Goal: Find specific page/section: Find specific page/section

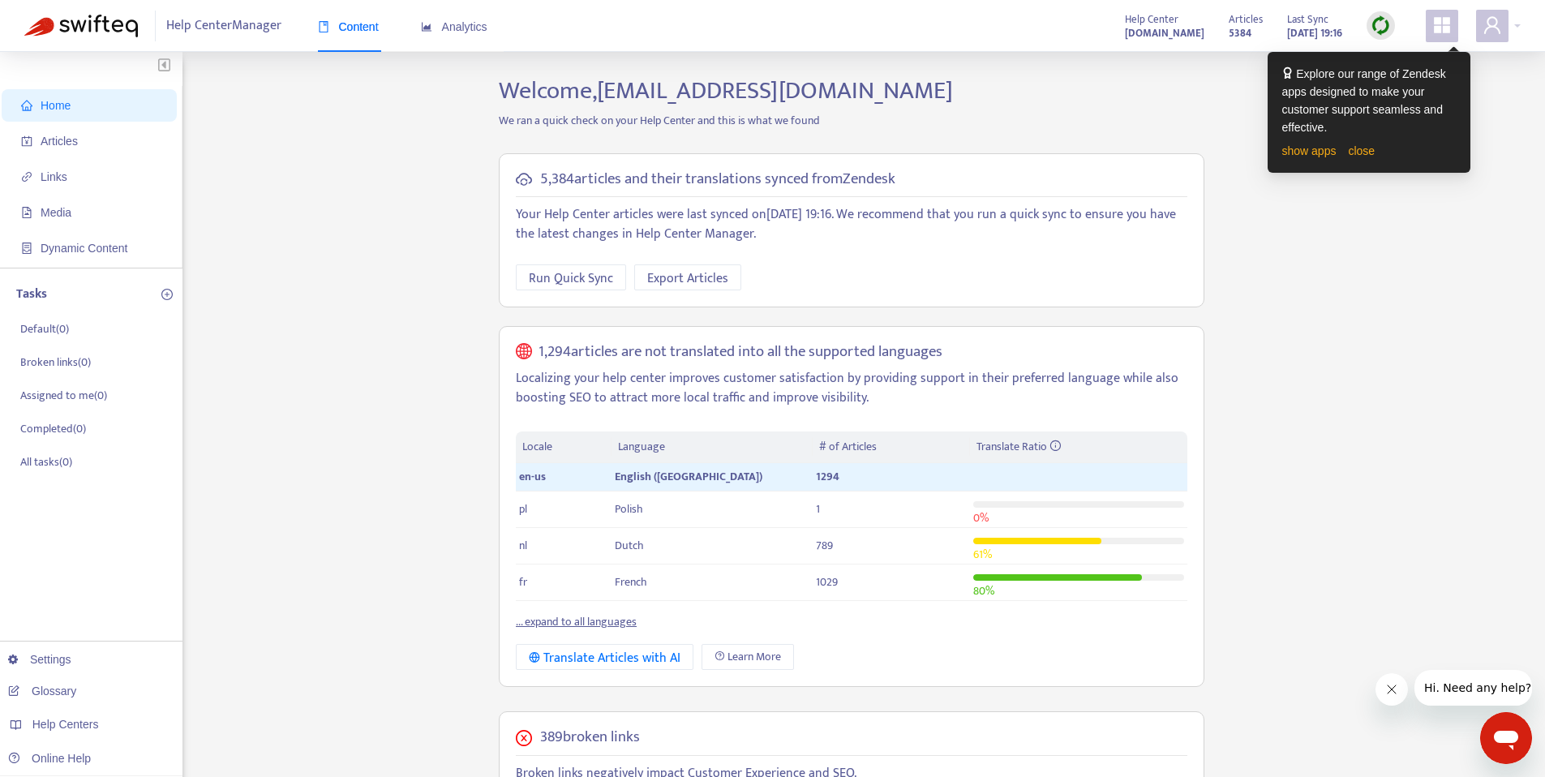
click at [1443, 18] on icon "appstore" at bounding box center [1442, 25] width 16 height 16
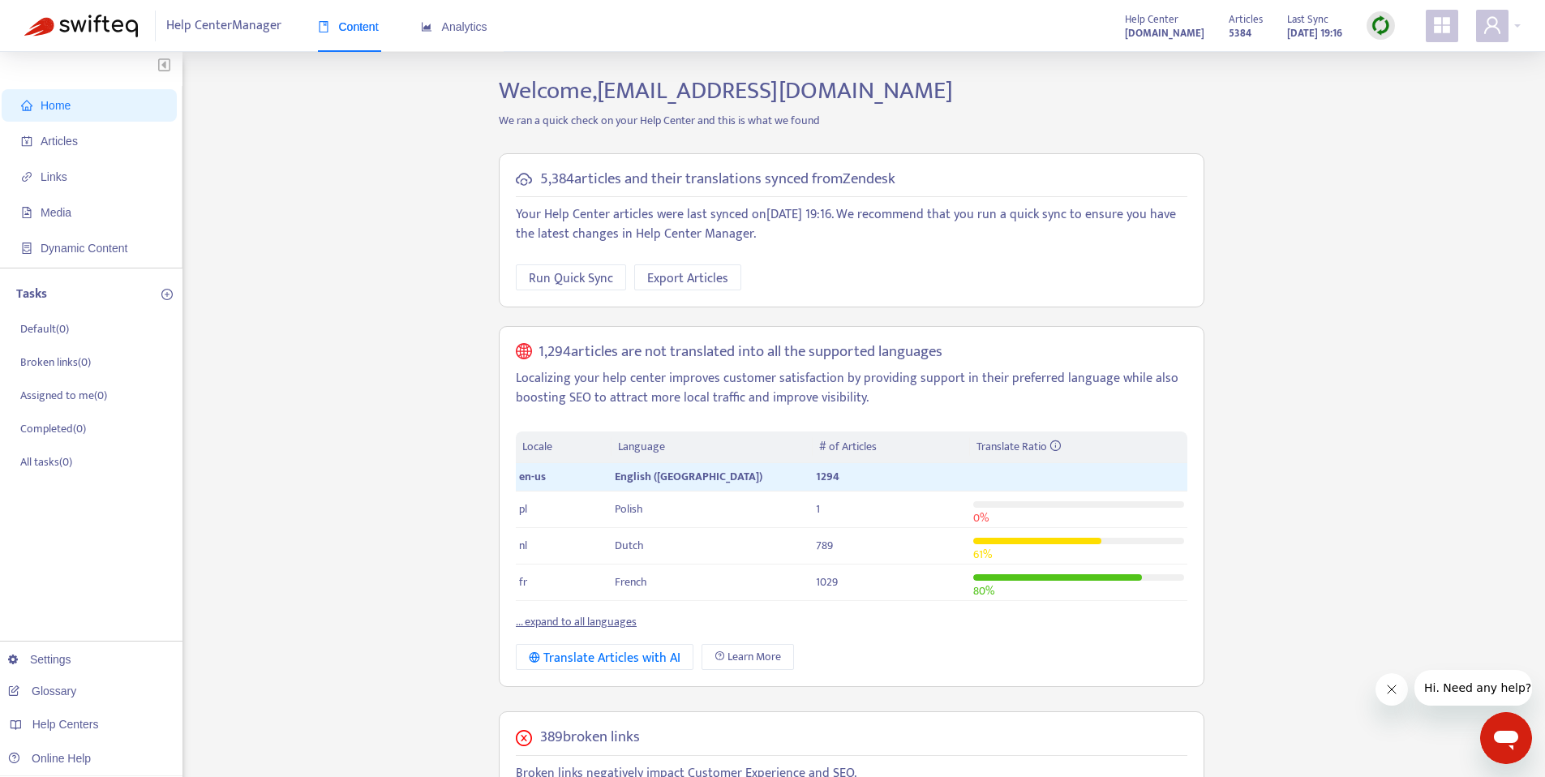
click at [1262, 102] on div "Home Articles Links Media Dynamic Content Tasks Default ( 0 ) Broken links ( 0 …" at bounding box center [772, 658] width 1496 height 1165
click at [72, 147] on span "Articles" at bounding box center [59, 141] width 37 height 13
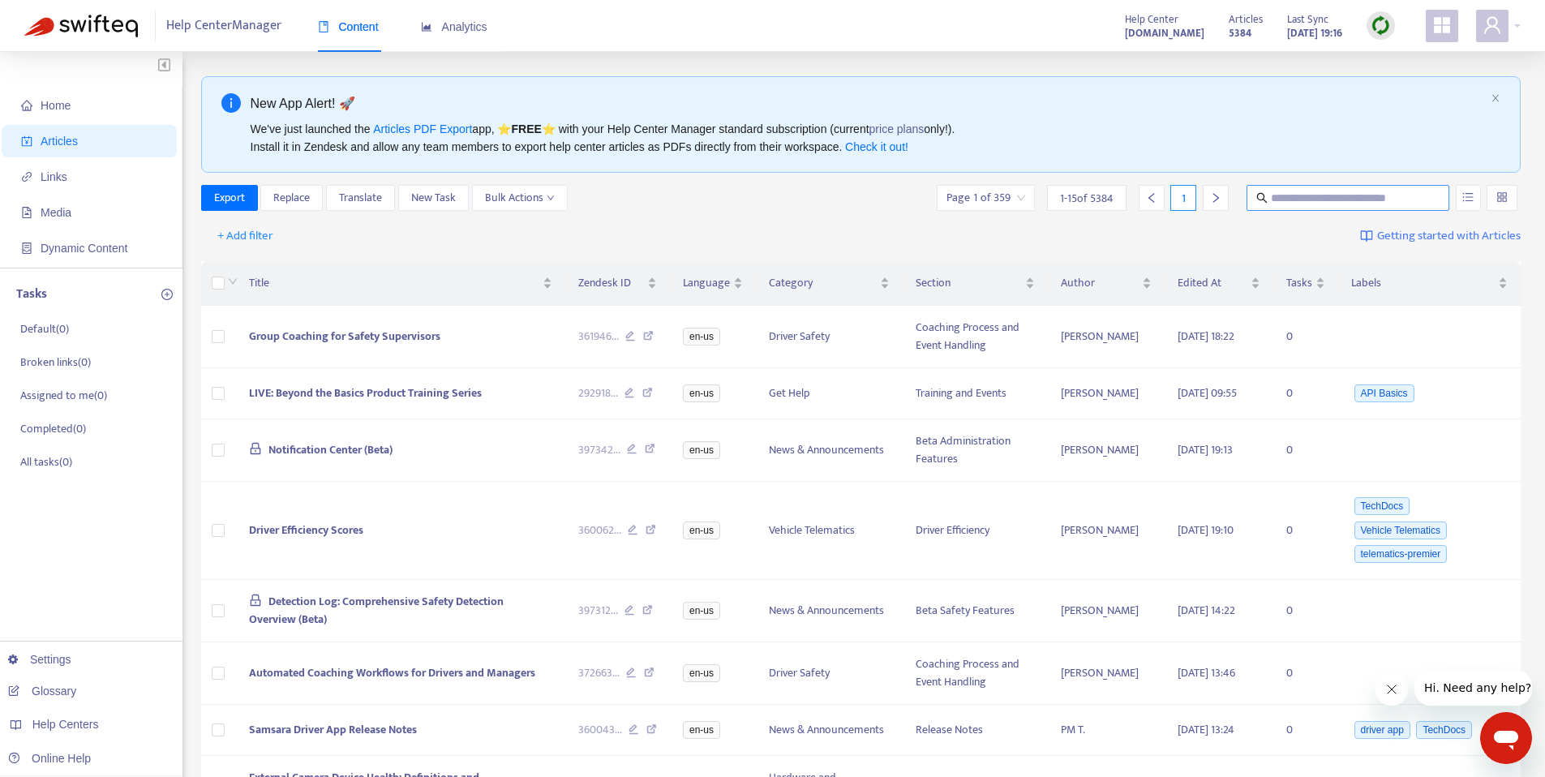
click at [1317, 190] on input "text" at bounding box center [1349, 198] width 156 height 18
click at [244, 234] on span "+ Add filter" at bounding box center [245, 235] width 56 height 19
click at [259, 340] on span "Category" at bounding box center [268, 346] width 101 height 18
click at [313, 238] on div "Category: All" at bounding box center [262, 236] width 121 height 24
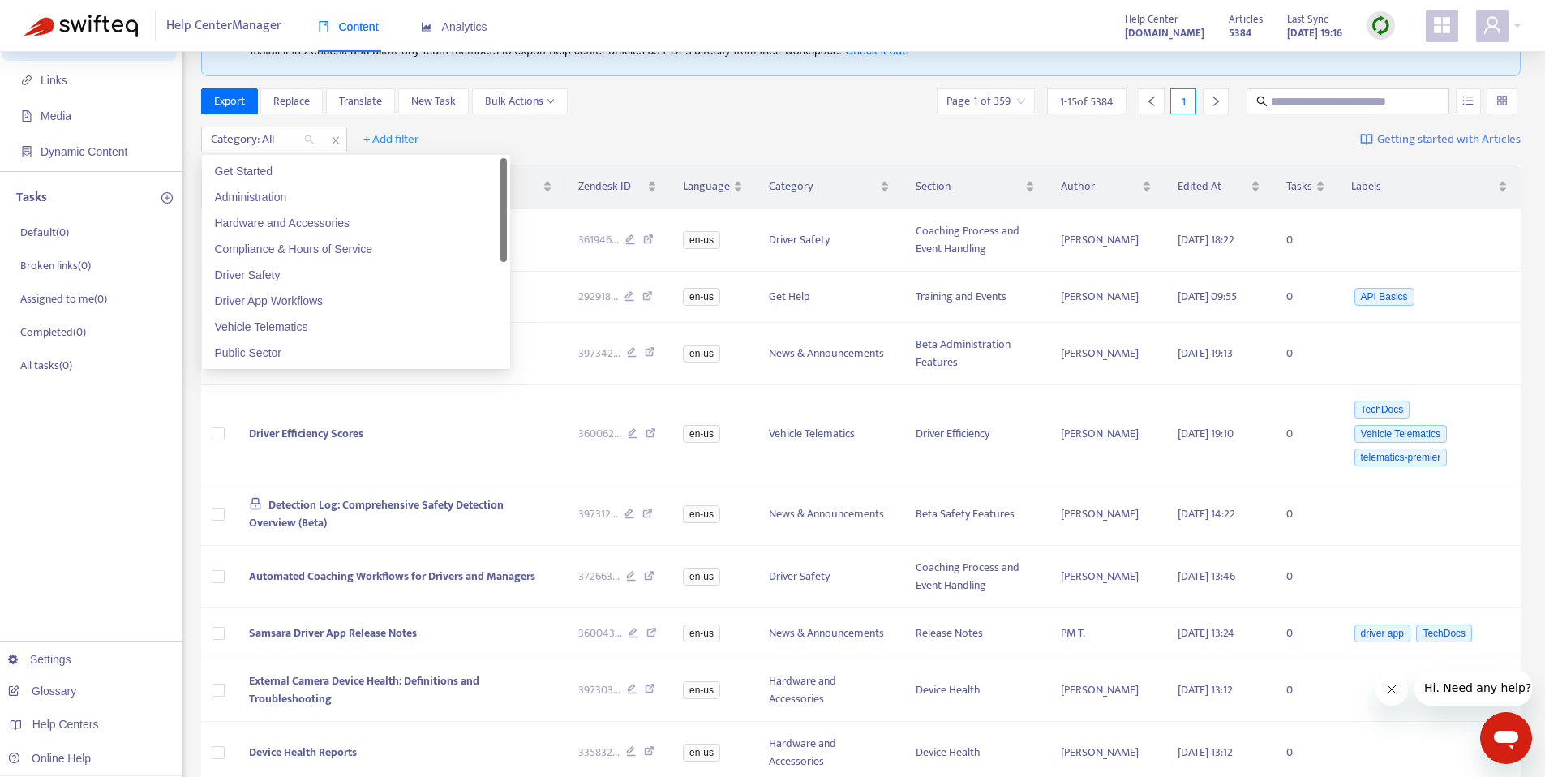
scroll to position [75, 0]
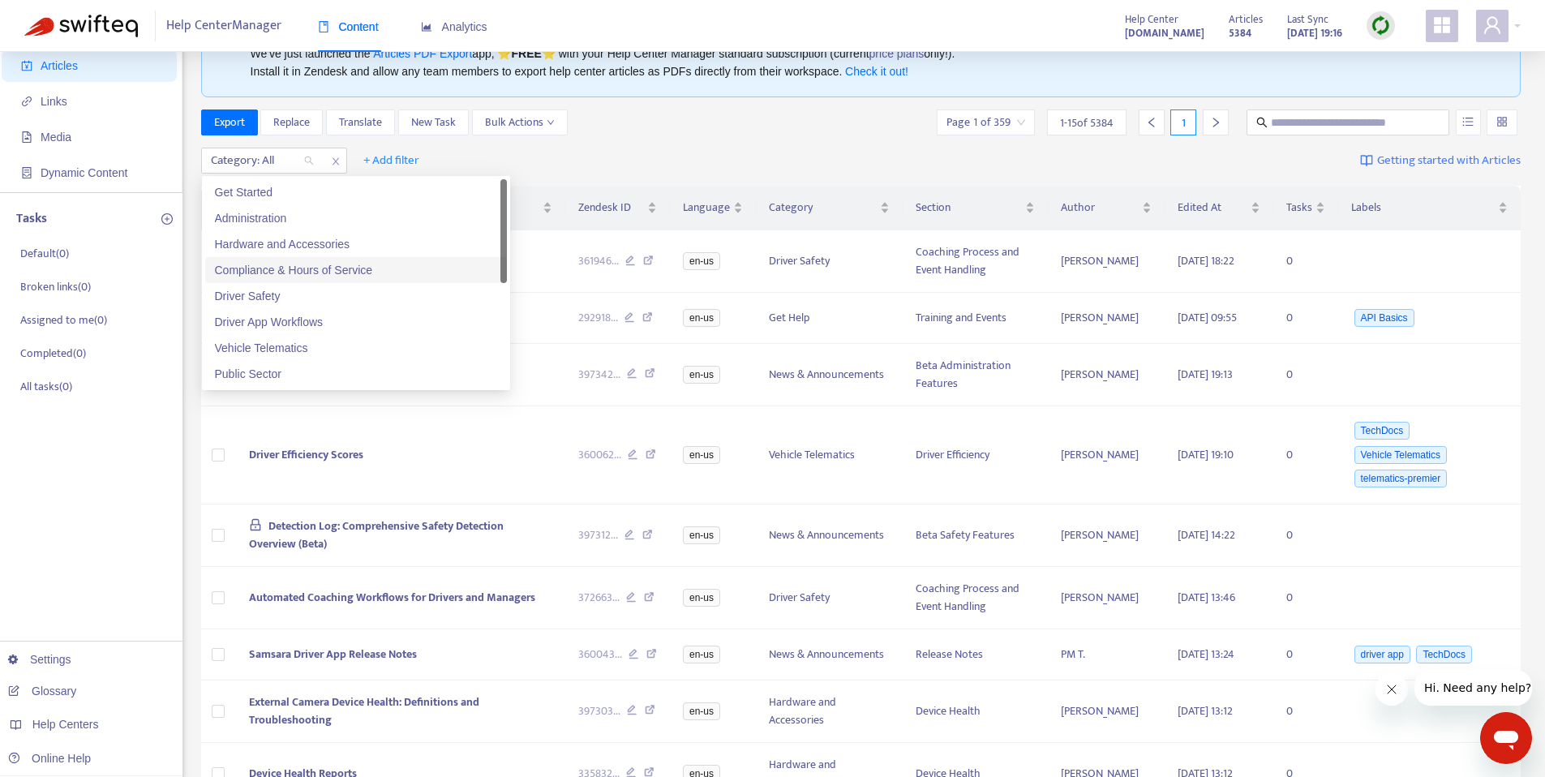
click at [724, 129] on div "Export Replace Translate New Task Bulk Actions Page 1 of 359 1 - 15 of 5384 1" at bounding box center [861, 122] width 1320 height 26
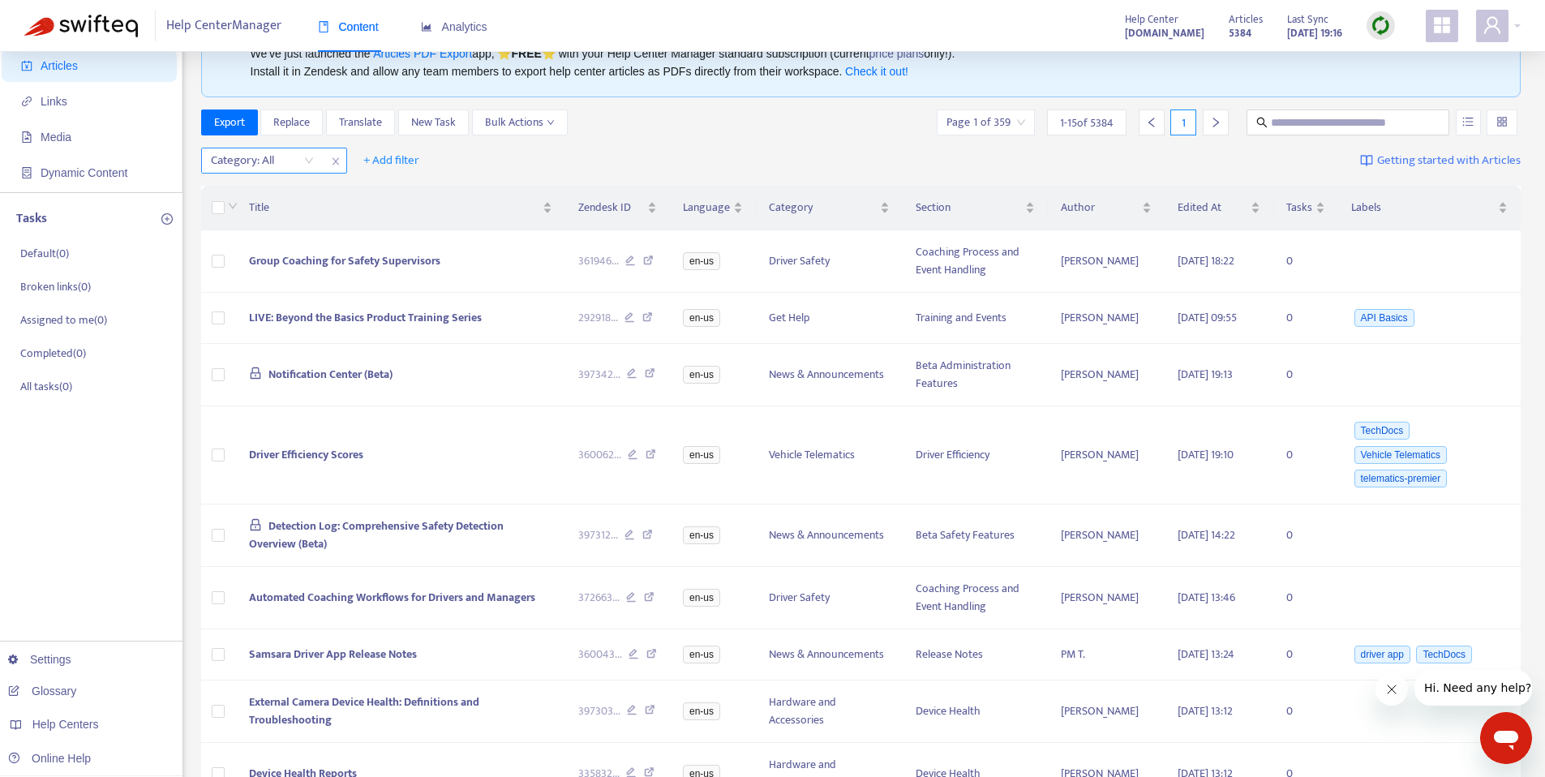
click at [265, 161] on div at bounding box center [254, 160] width 98 height 19
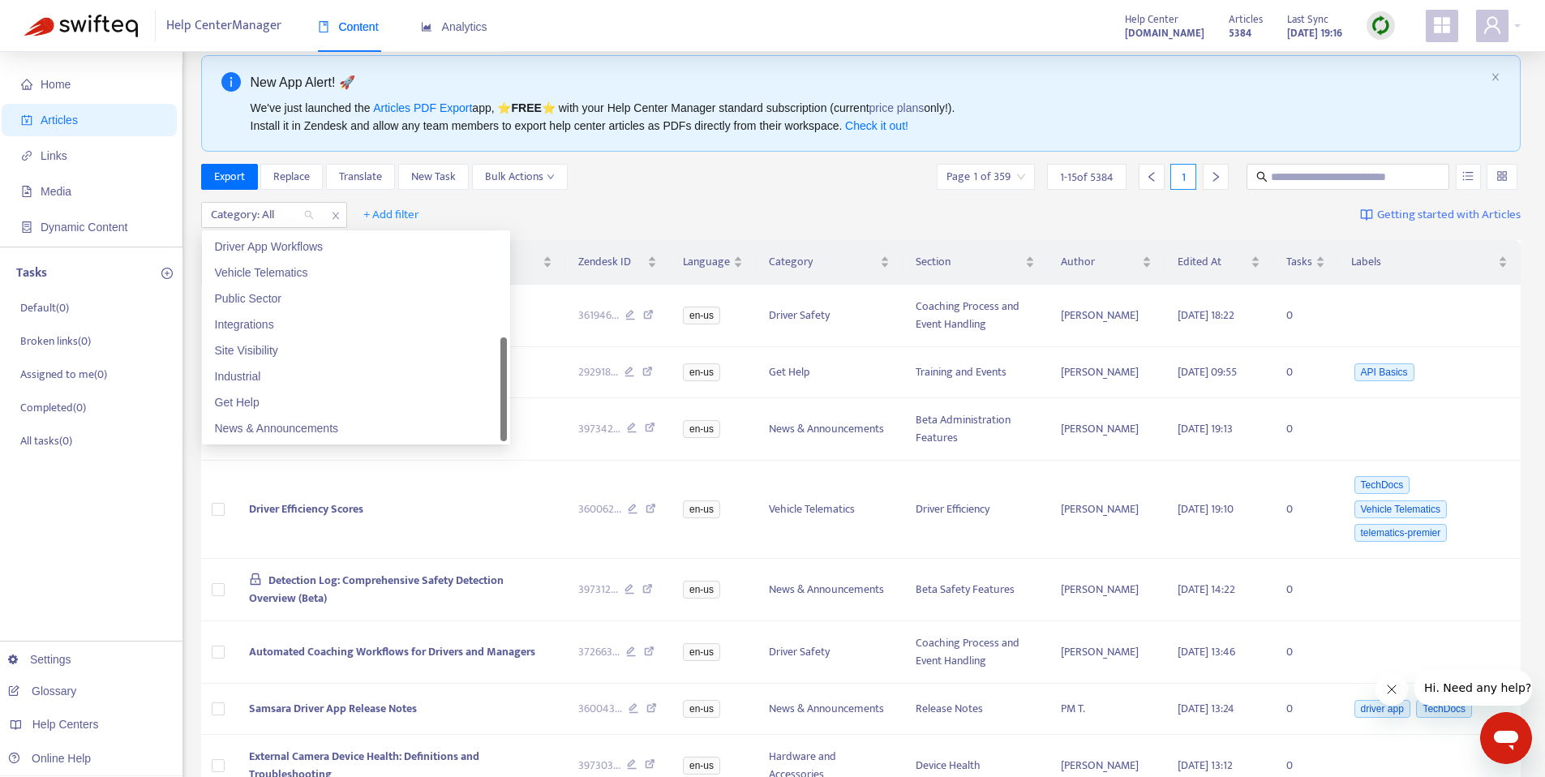
scroll to position [76, 0]
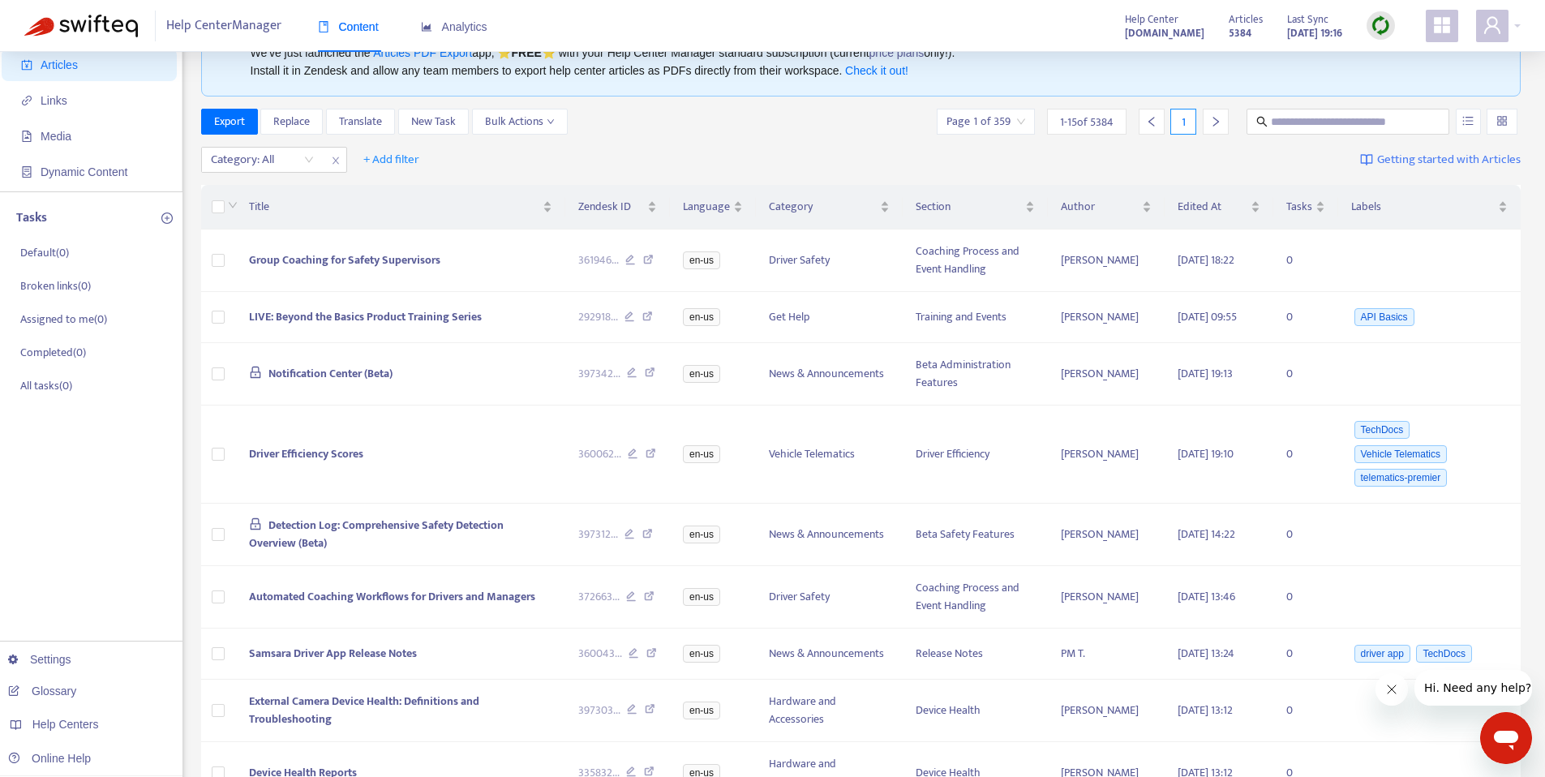
click at [670, 135] on div "Export Replace Translate New Task Bulk Actions Page 1 of 359 1 - 15 of 5384 1" at bounding box center [861, 125] width 1320 height 32
click at [776, 143] on div "Category: All + Add filter Getting started with Articles" at bounding box center [861, 160] width 1320 height 38
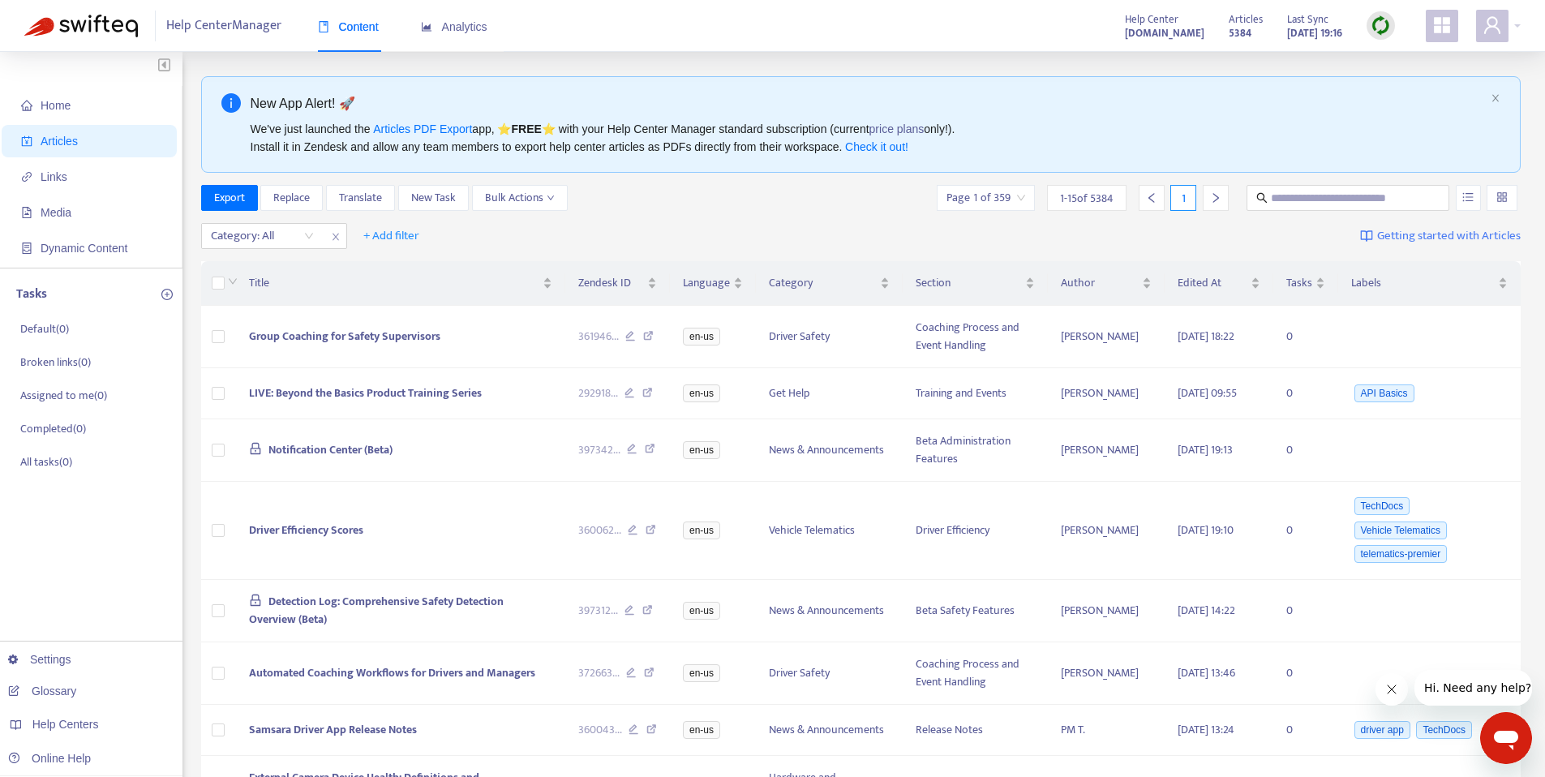
click at [1450, 32] on icon "appstore" at bounding box center [1441, 24] width 19 height 19
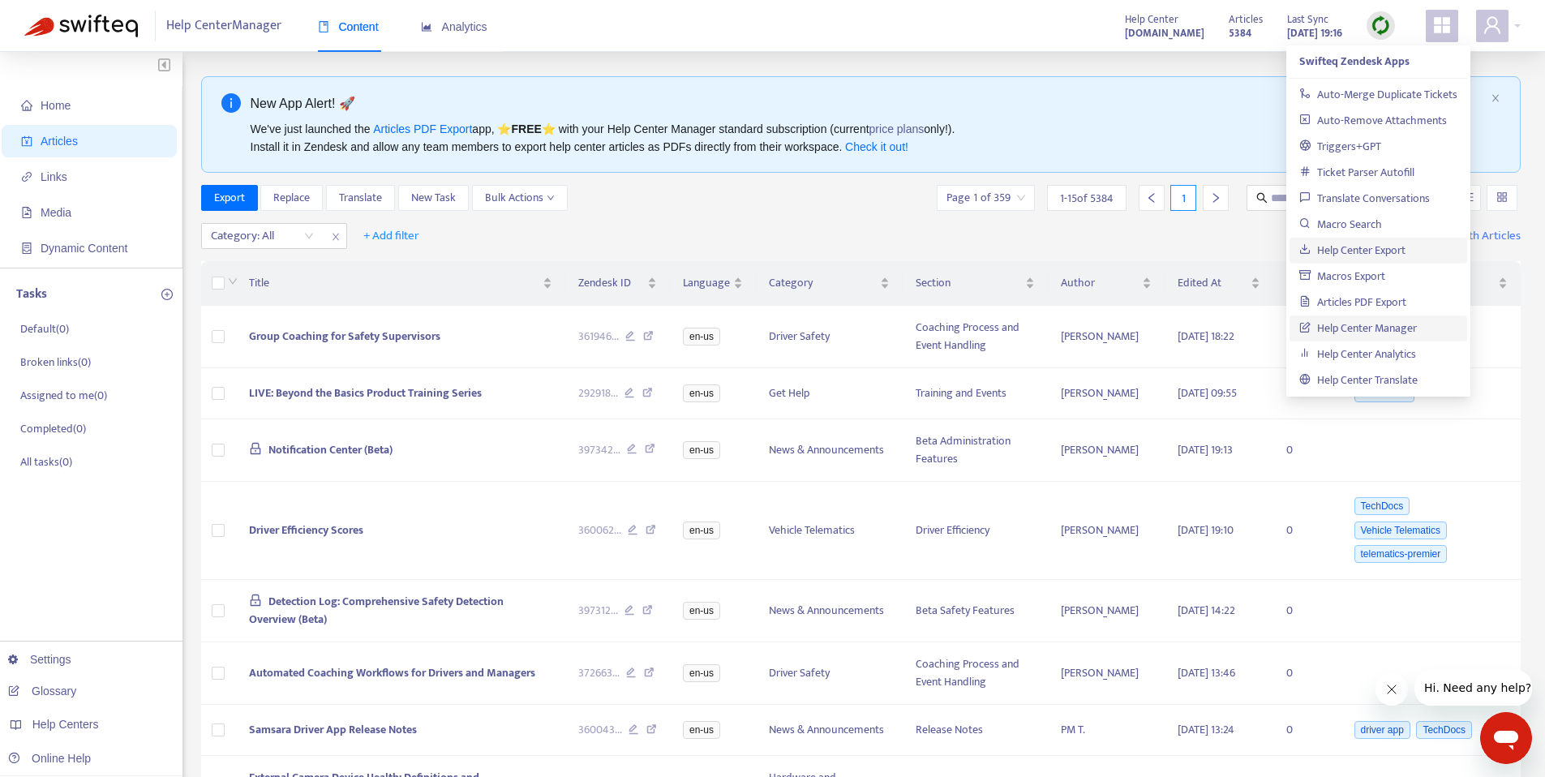
click at [1352, 251] on link "Help Center Export" at bounding box center [1352, 250] width 106 height 19
click at [1381, 27] on img at bounding box center [1380, 25] width 20 height 20
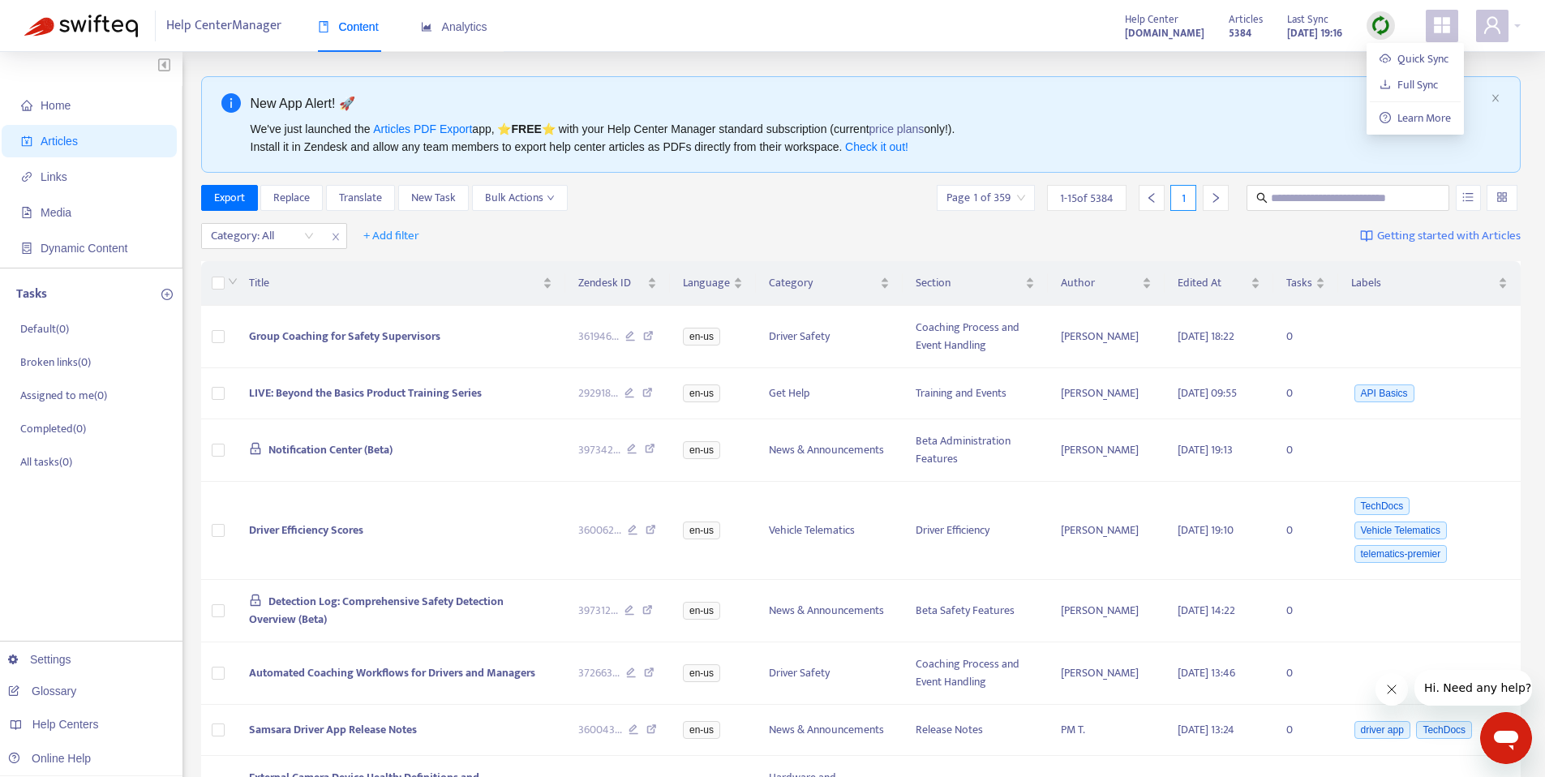
click at [1284, 66] on div "Home Articles Links Media Dynamic Content Tasks Default ( 0 ) Broken links ( 0 …" at bounding box center [772, 699] width 1545 height 1294
click at [994, 47] on div "Help Center Manager Content Analytics Help Center [DOMAIN_NAME] Articles 5384 L…" at bounding box center [772, 26] width 1545 height 52
click at [758, 212] on div "Export Replace Translate New Task Bulk Actions Page 1 of 359 1 - 15 of 5384 1" at bounding box center [861, 201] width 1320 height 32
click at [744, 217] on div "Category: All + Add filter Getting started with Articles" at bounding box center [861, 236] width 1320 height 38
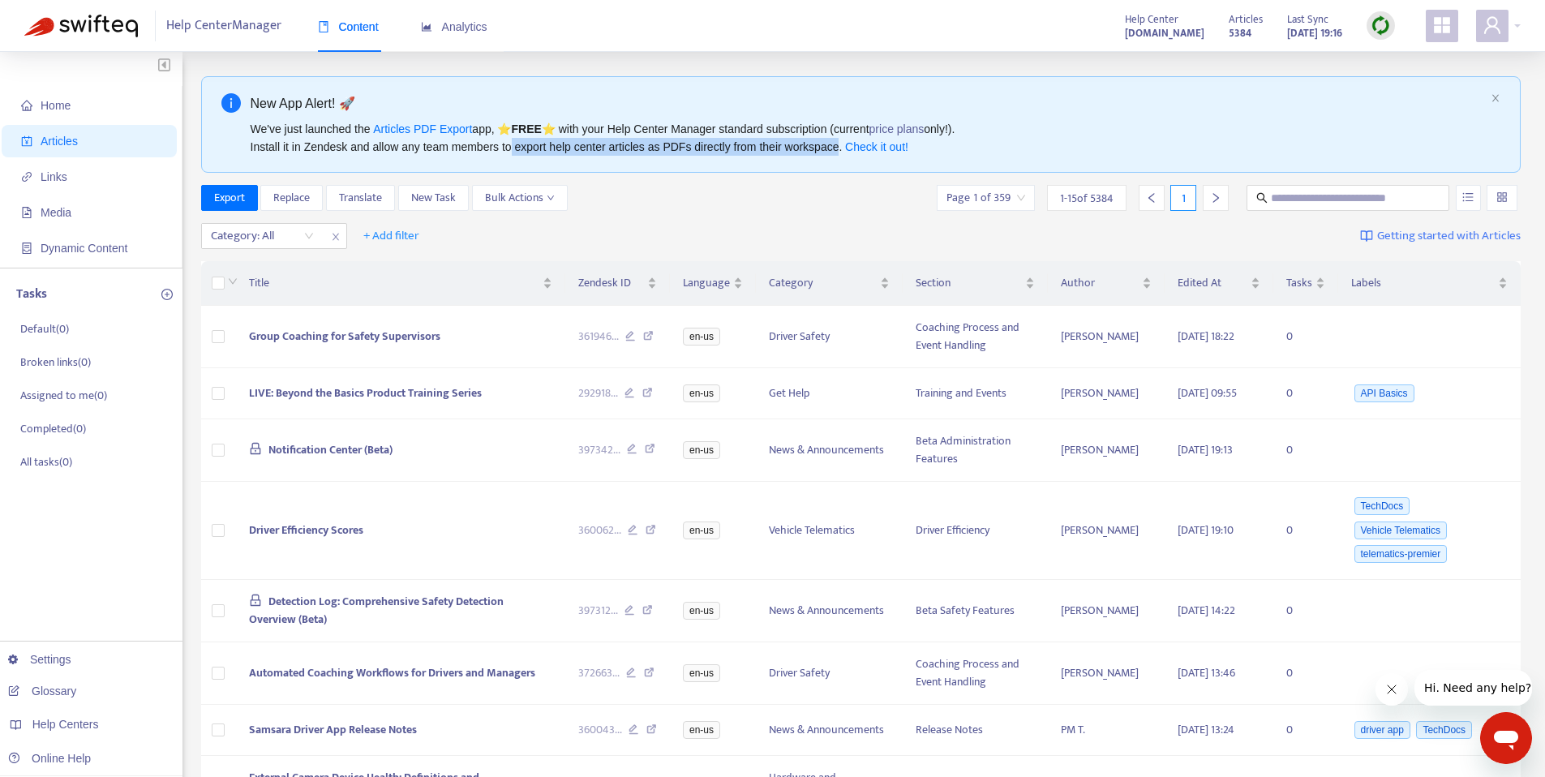
drag, startPoint x: 517, startPoint y: 145, endPoint x: 860, endPoint y: 148, distance: 342.2
click at [860, 148] on div "We've just launched the Articles PDF Export app, ⭐ FREE ⭐️ with your Help Cente…" at bounding box center [868, 138] width 1234 height 36
click at [856, 208] on div "Export Replace Translate New Task Bulk Actions Page 1 of 359 1 - 15 of 5384 1" at bounding box center [861, 198] width 1320 height 26
click at [855, 207] on div "Export Replace Translate New Task Bulk Actions Page 1 of 359 1 - 15 of 5384 1" at bounding box center [861, 198] width 1320 height 26
click at [898, 145] on link "Check it out!" at bounding box center [876, 146] width 63 height 13
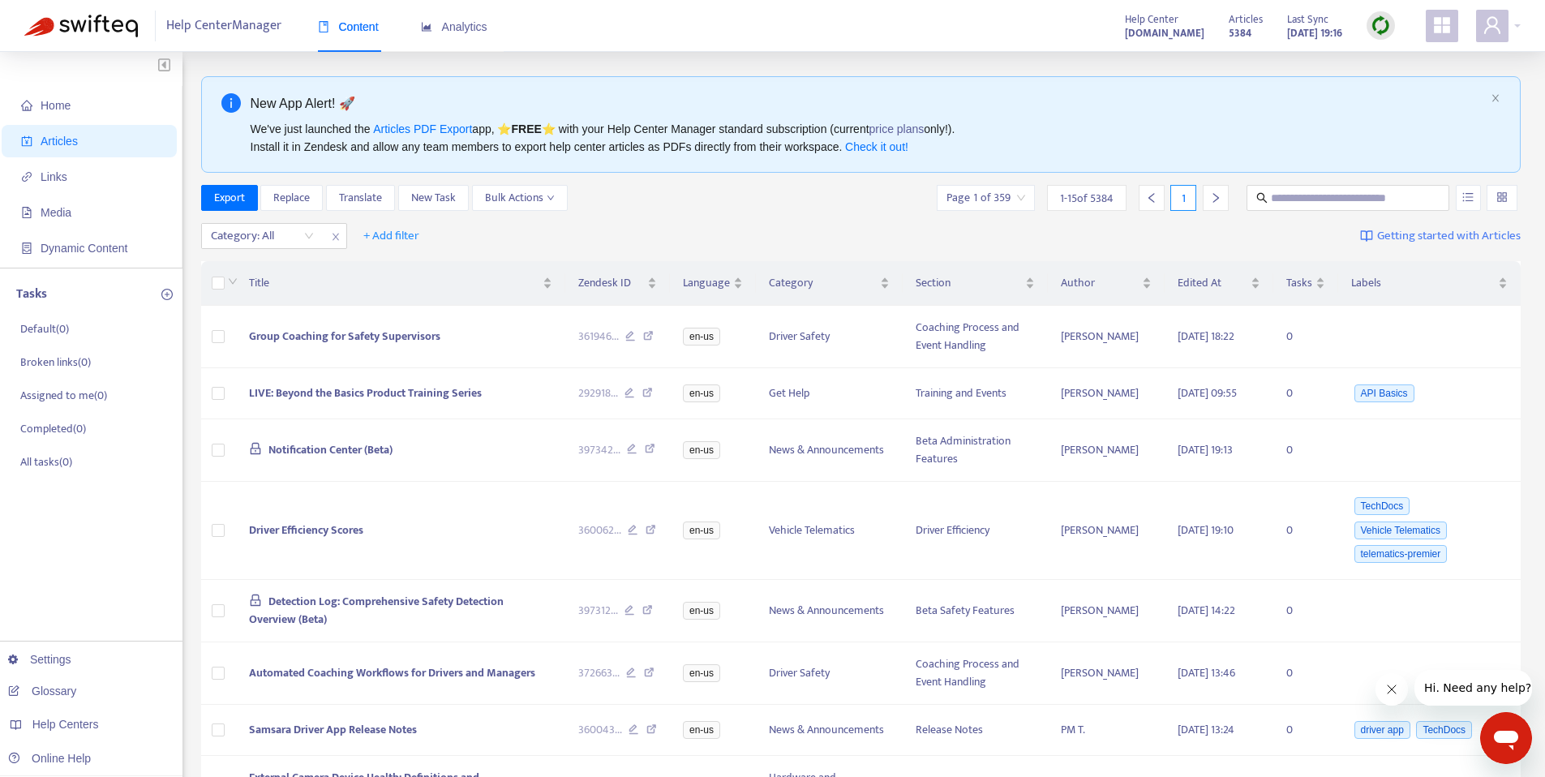
click at [764, 33] on div "Help Center Manager Content Analytics Help Center [DOMAIN_NAME] Articles 5384 L…" at bounding box center [772, 26] width 1545 height 52
click at [690, 42] on div "Help Center Manager Content Analytics Help Center [DOMAIN_NAME] Articles 5384 L…" at bounding box center [772, 26] width 1545 height 52
click at [856, 39] on div "Help Center Manager Content Analytics Help Center [DOMAIN_NAME] Articles 5384 L…" at bounding box center [772, 26] width 1545 height 52
click at [861, 62] on div "Home Articles Links Media Dynamic Content Tasks Default ( 0 ) Broken links ( 0 …" at bounding box center [772, 699] width 1545 height 1294
click at [886, 34] on div "Help Center Manager Content Analytics Help Center [DOMAIN_NAME] Articles 5384 L…" at bounding box center [772, 26] width 1545 height 52
